Goal: Navigation & Orientation: Find specific page/section

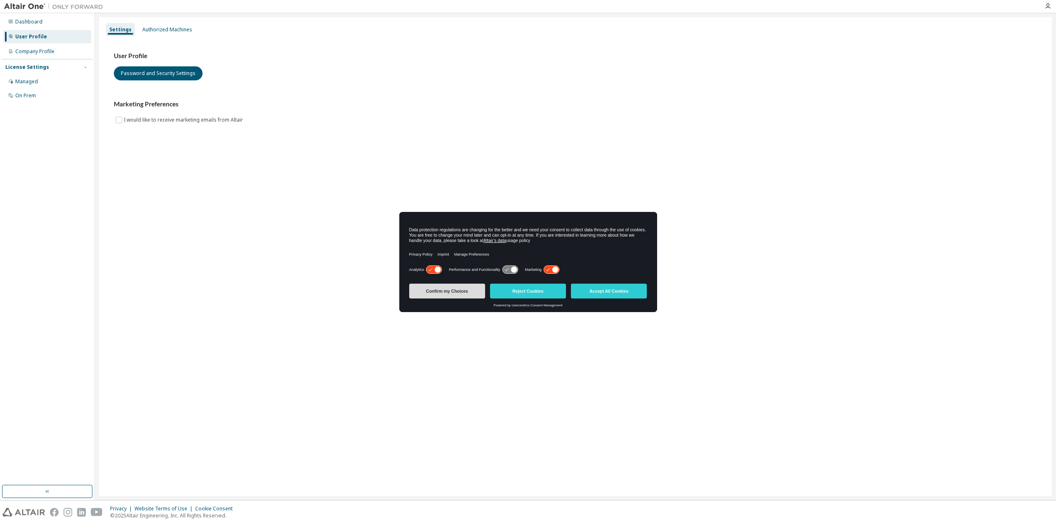
click at [482, 295] on button "Confirm my Choices" at bounding box center [447, 291] width 76 height 15
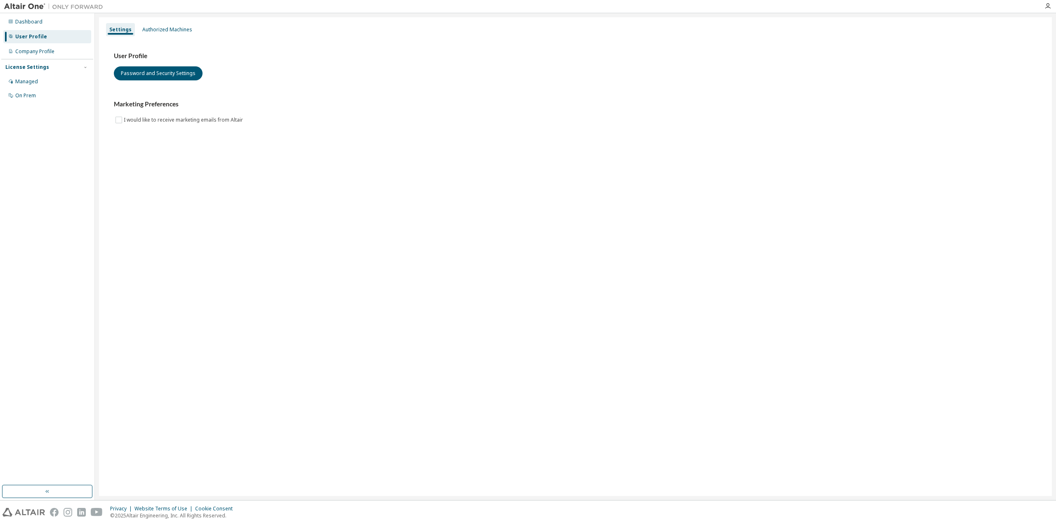
click at [26, 11] on div at bounding box center [53, 6] width 107 height 13
click at [26, 50] on div "Company Profile" at bounding box center [34, 51] width 39 height 7
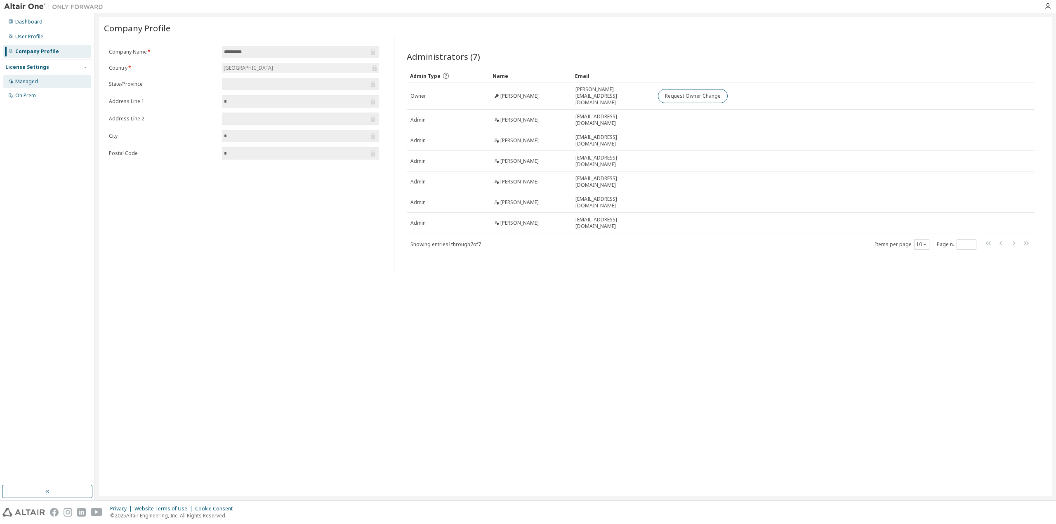
click at [31, 82] on div "Managed" at bounding box center [26, 81] width 23 height 7
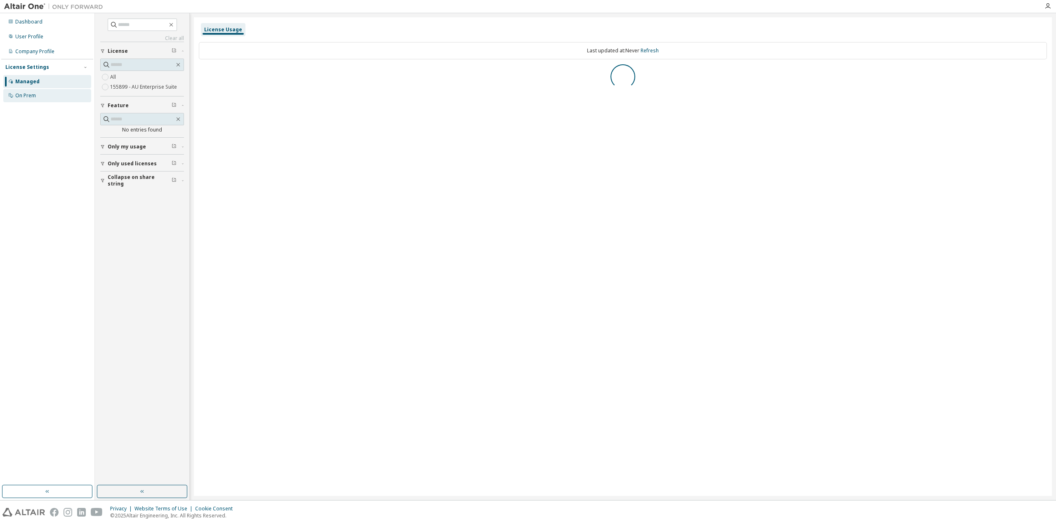
click at [28, 94] on div "On Prem" at bounding box center [25, 95] width 21 height 7
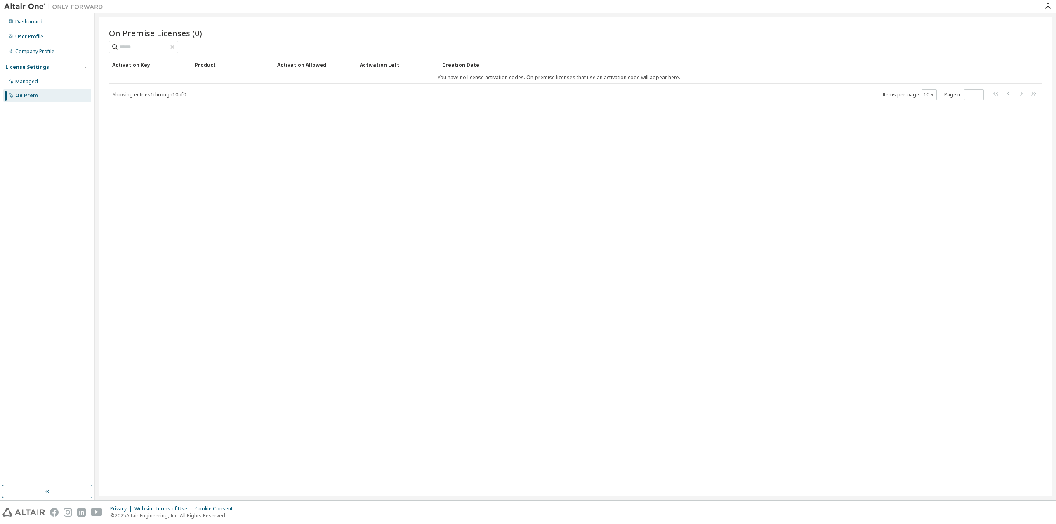
click at [24, 9] on img at bounding box center [55, 6] width 103 height 8
click at [31, 6] on img at bounding box center [55, 6] width 103 height 8
drag, startPoint x: 40, startPoint y: 2, endPoint x: 763, endPoint y: 49, distance: 724.7
click at [763, 49] on div at bounding box center [575, 47] width 933 height 12
click at [1047, 9] on icon "button" at bounding box center [1048, 6] width 7 height 7
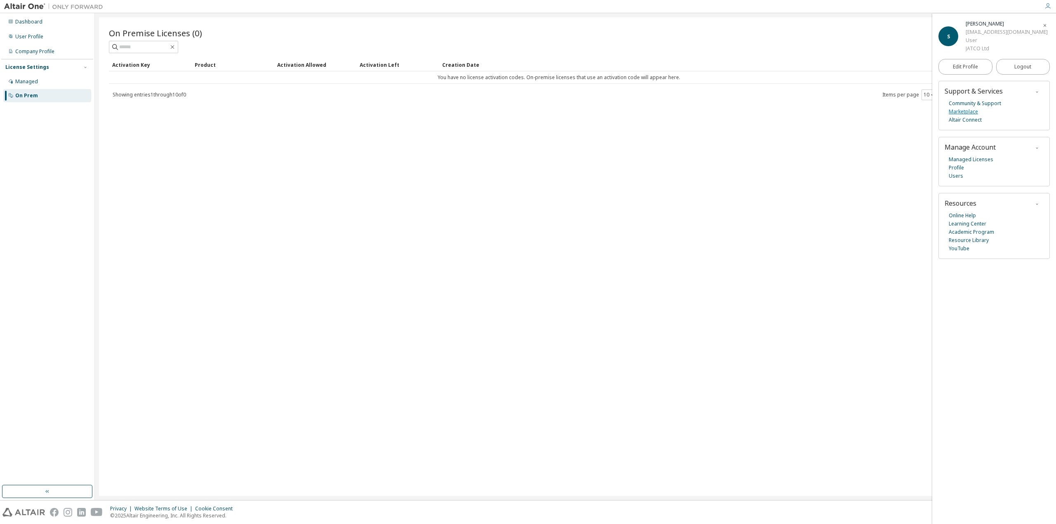
click at [960, 113] on link "Marketplace" at bounding box center [963, 112] width 29 height 8
